Goal: Register for event/course

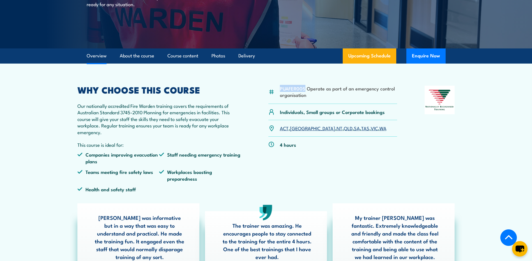
drag, startPoint x: 281, startPoint y: 88, endPoint x: 305, endPoint y: 88, distance: 24.7
click at [305, 88] on li "PUAFER005 Operate as part of an emergency control organisation" at bounding box center [339, 91] width 118 height 13
click at [300, 95] on li "PUAFER005 Operate as part of an emergency control organisation" at bounding box center [339, 91] width 118 height 13
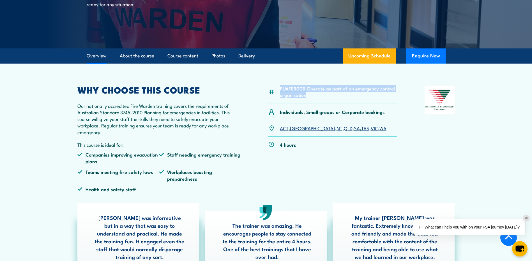
drag, startPoint x: 314, startPoint y: 94, endPoint x: 280, endPoint y: 88, distance: 34.1
click at [280, 88] on li "PUAFER005 Operate as part of an emergency control organisation" at bounding box center [339, 91] width 118 height 13
copy li "PUAFER005 Operate as part of an emergency control organisation"
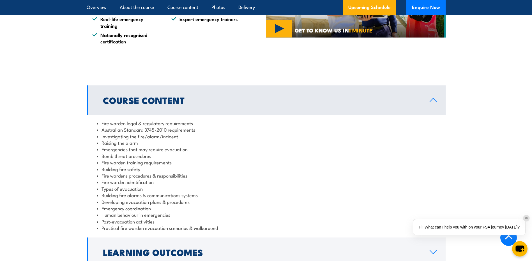
scroll to position [617, 0]
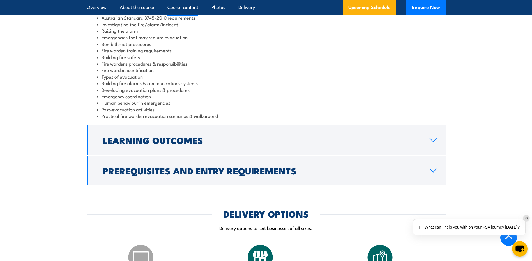
drag, startPoint x: 206, startPoint y: 137, endPoint x: 210, endPoint y: 137, distance: 3.4
click at [206, 137] on h2 "Learning Outcomes" at bounding box center [262, 140] width 318 height 8
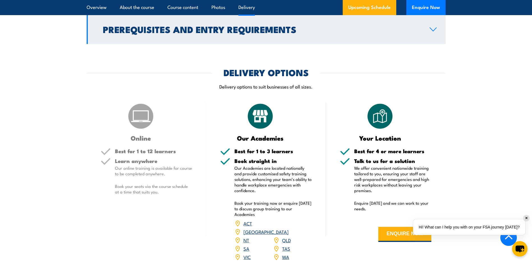
click at [211, 32] on h2 "Prerequisites and Entry Requirements" at bounding box center [262, 29] width 318 height 8
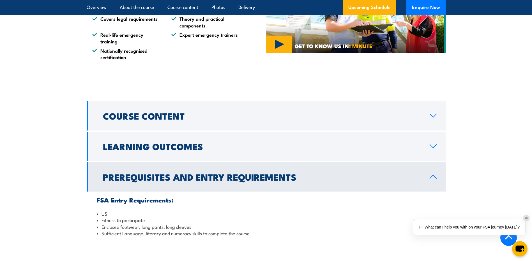
scroll to position [488, 0]
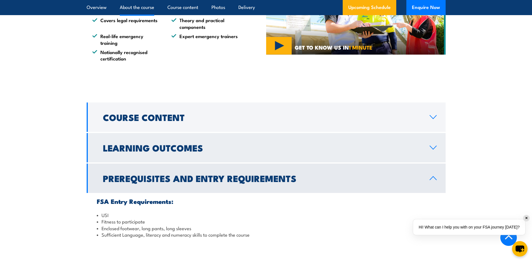
click at [233, 143] on link "Learning Outcomes" at bounding box center [266, 147] width 359 height 29
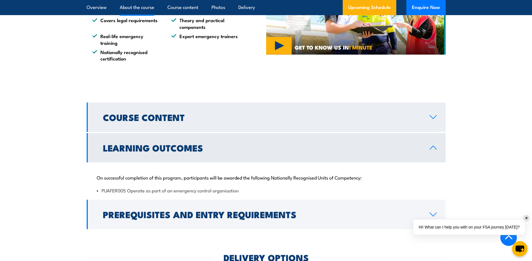
click at [233, 124] on link "Course Content" at bounding box center [266, 117] width 359 height 29
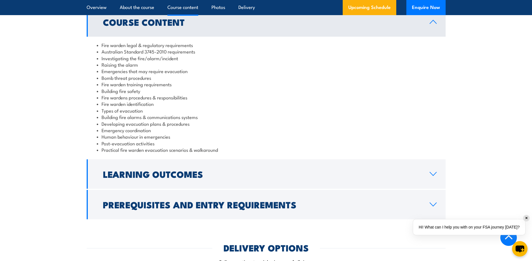
scroll to position [600, 0]
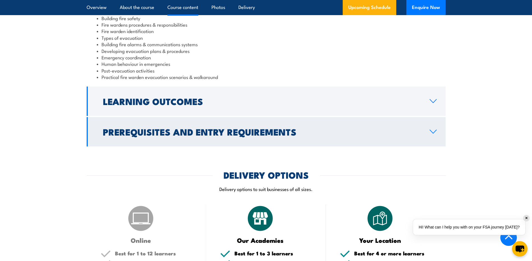
click at [242, 140] on link "Prerequisites and Entry Requirements" at bounding box center [266, 131] width 359 height 29
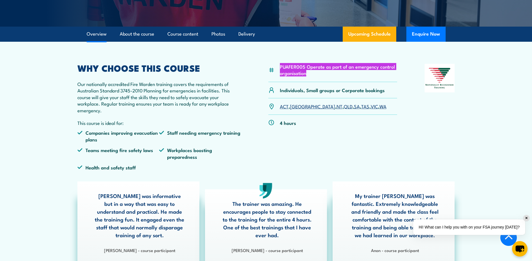
scroll to position [128, 0]
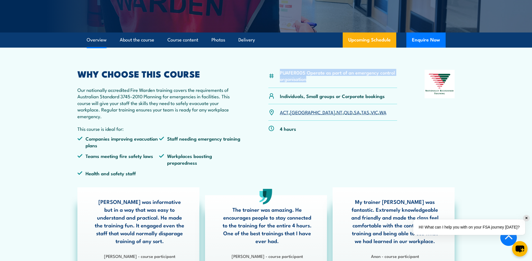
click at [318, 176] on div "PUAFER005 Operate as part of an emergency control organisation Individuals, Sma…" at bounding box center [332, 125] width 129 height 111
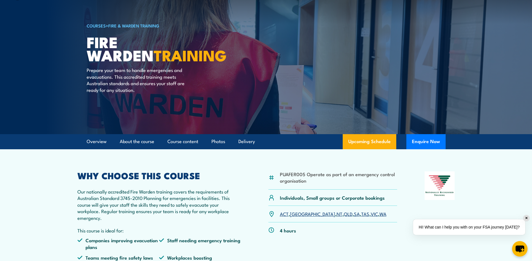
scroll to position [0, 0]
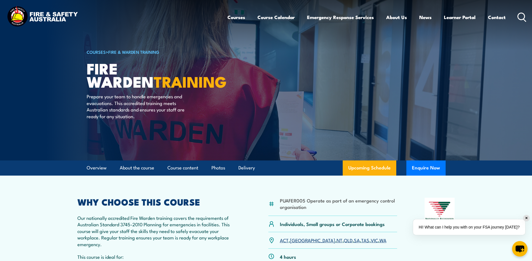
click at [102, 50] on link "COURSES" at bounding box center [96, 52] width 19 height 6
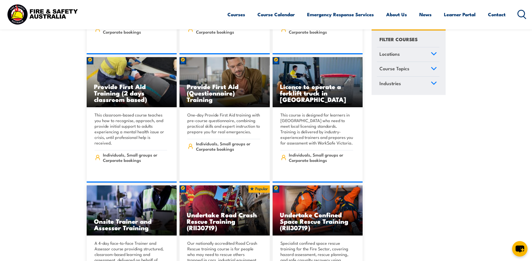
scroll to position [280, 0]
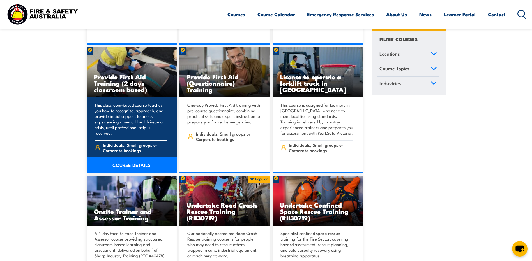
click at [142, 80] on h3 "Provide First Aid Training (2 days classroom based)" at bounding box center [132, 82] width 76 height 19
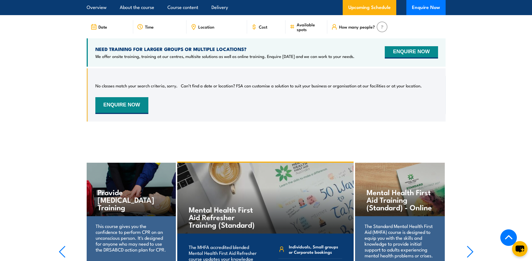
scroll to position [954, 0]
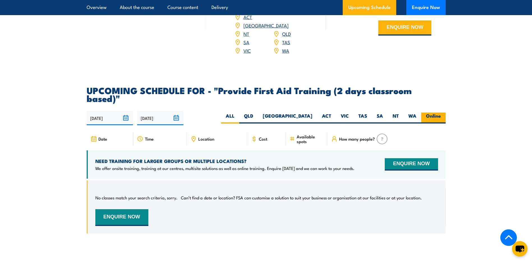
click at [426, 113] on label "Online" at bounding box center [433, 118] width 24 height 11
click at [441, 113] on input "Online" at bounding box center [443, 115] width 4 height 4
radio input "true"
click at [239, 113] on label "ALL" at bounding box center [230, 118] width 18 height 11
click at [238, 113] on input "ALL" at bounding box center [236, 115] width 4 height 4
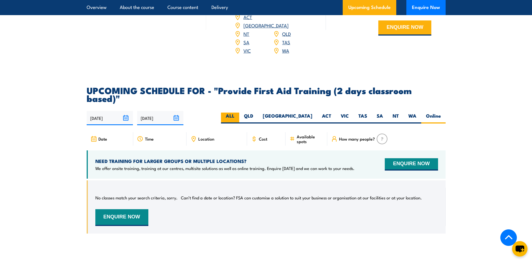
radio input "true"
click at [258, 113] on label "QLD" at bounding box center [248, 118] width 19 height 11
click at [257, 113] on input "QLD" at bounding box center [255, 115] width 4 height 4
radio input "true"
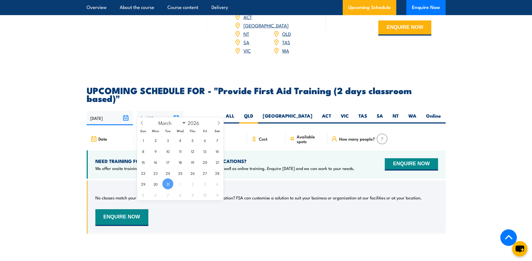
click at [178, 111] on input "[DATE]" at bounding box center [160, 118] width 46 height 14
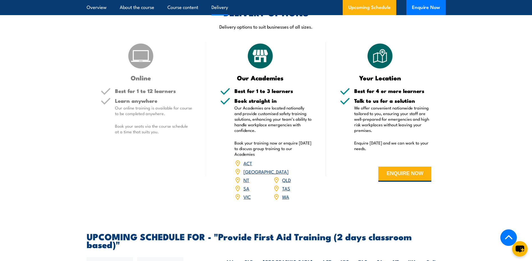
scroll to position [919, 0]
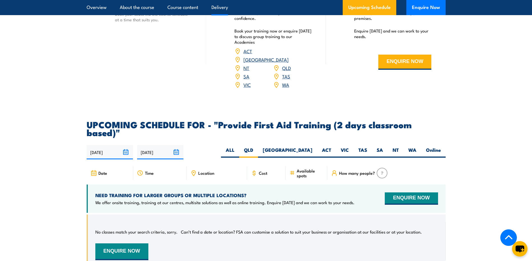
click at [177, 145] on input "[DATE]" at bounding box center [160, 152] width 46 height 14
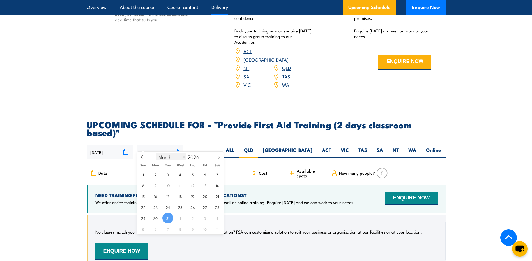
click at [186, 158] on select "January February March April May June July August September October November De…" at bounding box center [171, 156] width 31 height 7
select select "11"
click at [156, 153] on select "January February March April May June July August September October November De…" at bounding box center [171, 156] width 31 height 7
click at [190, 218] on span "31" at bounding box center [192, 218] width 11 height 11
type input "31/12/2026"
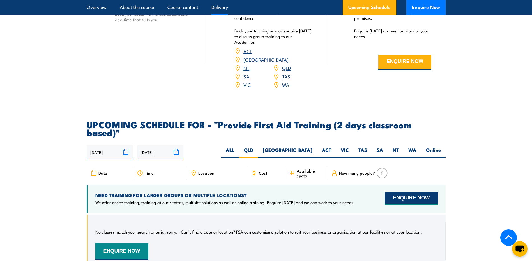
click at [404, 193] on button "ENQUIRE NOW" at bounding box center [411, 199] width 53 height 12
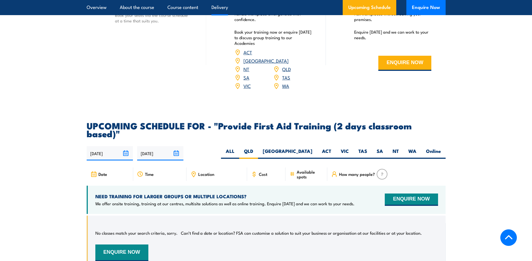
scroll to position [919, 0]
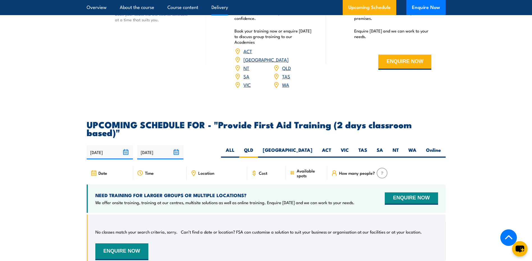
click at [174, 145] on input "[DATE]" at bounding box center [160, 152] width 46 height 14
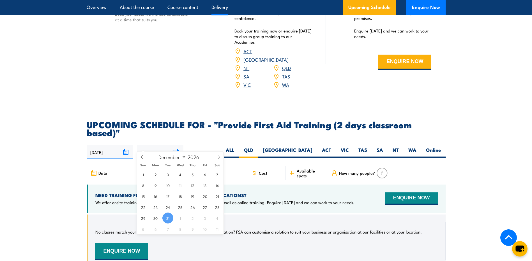
click at [169, 217] on span "31" at bounding box center [167, 218] width 11 height 11
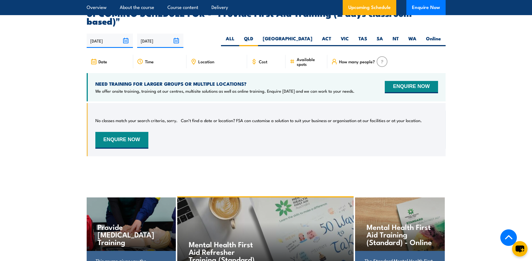
scroll to position [1032, 0]
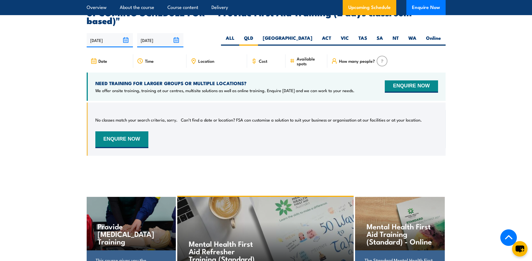
click at [158, 33] on input "31/03/2026" at bounding box center [160, 40] width 46 height 14
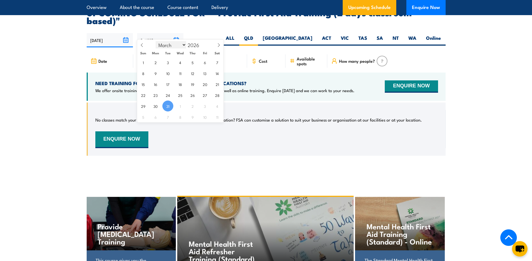
click at [174, 47] on select "January February March April May June July August September October November De…" at bounding box center [171, 44] width 31 height 7
select select "11"
click at [156, 41] on select "January February March April May June July August September October November De…" at bounding box center [171, 44] width 31 height 7
click at [183, 105] on span "30" at bounding box center [180, 106] width 11 height 11
type input "[DATE]"
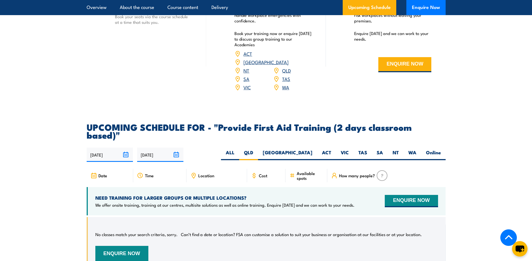
scroll to position [976, 0]
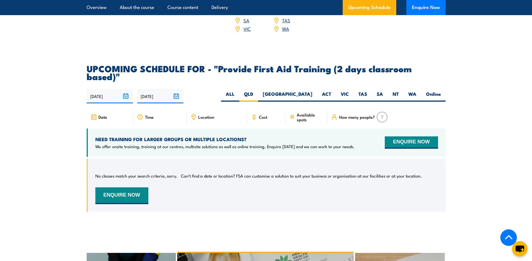
click at [384, 112] on img at bounding box center [382, 117] width 11 height 11
click at [239, 91] on label "ALL" at bounding box center [230, 96] width 18 height 11
click at [238, 91] on input "ALL" at bounding box center [236, 93] width 4 height 4
radio input "true"
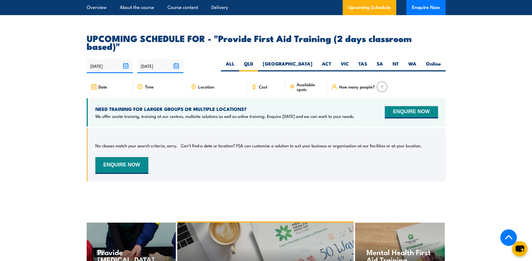
scroll to position [919, 0]
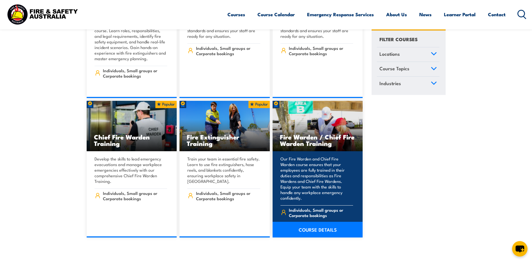
scroll to position [6788, 0]
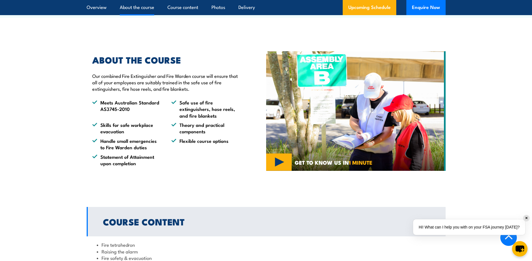
scroll to position [449, 0]
